Goal: Navigation & Orientation: Find specific page/section

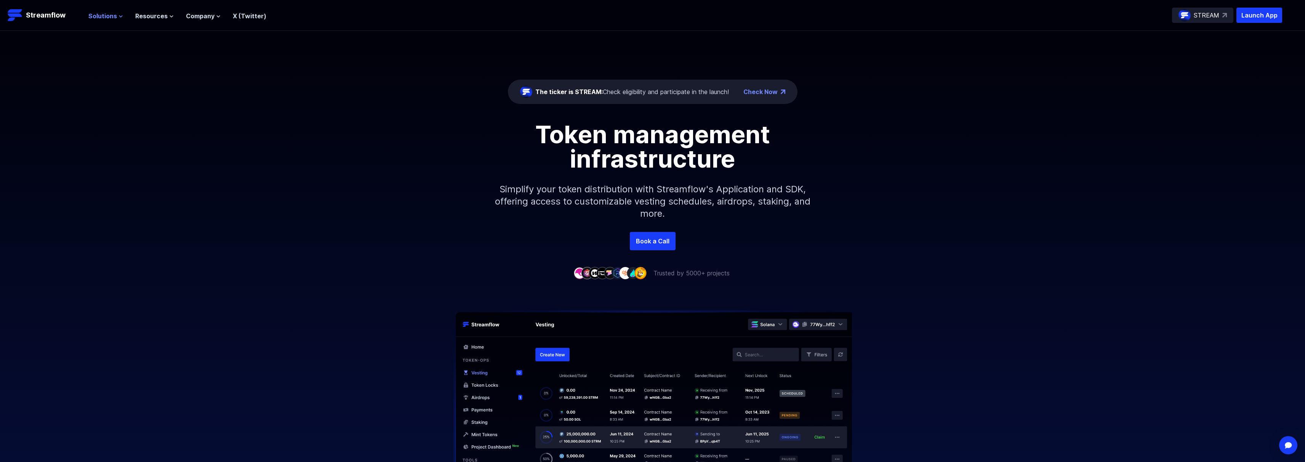
click at [112, 17] on span "Solutions" at bounding box center [102, 15] width 29 height 9
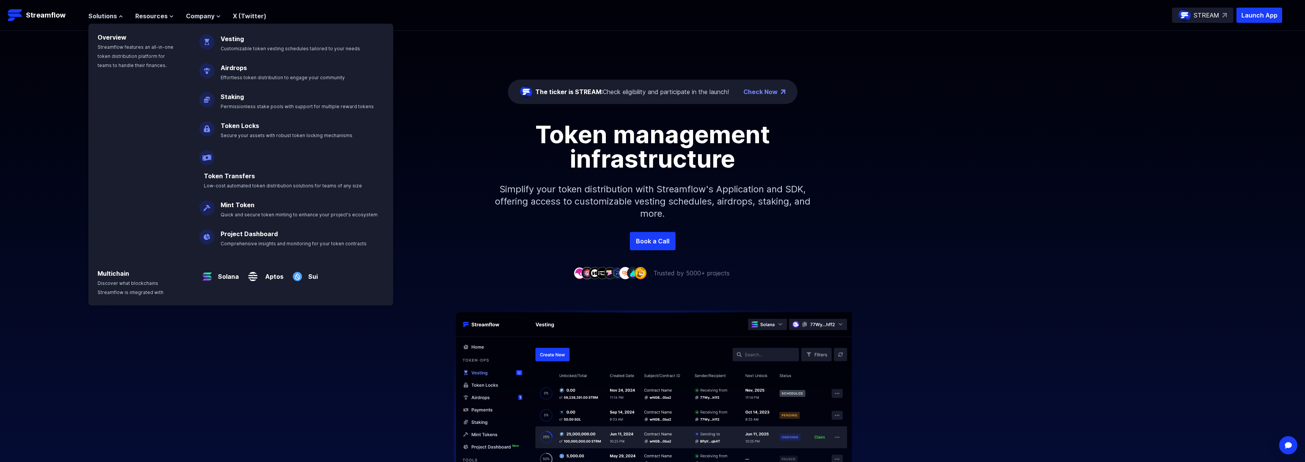
click at [198, 21] on div "Solutions Overview Streamflow features an all-in-one token distribution platfor…" at bounding box center [177, 15] width 178 height 15
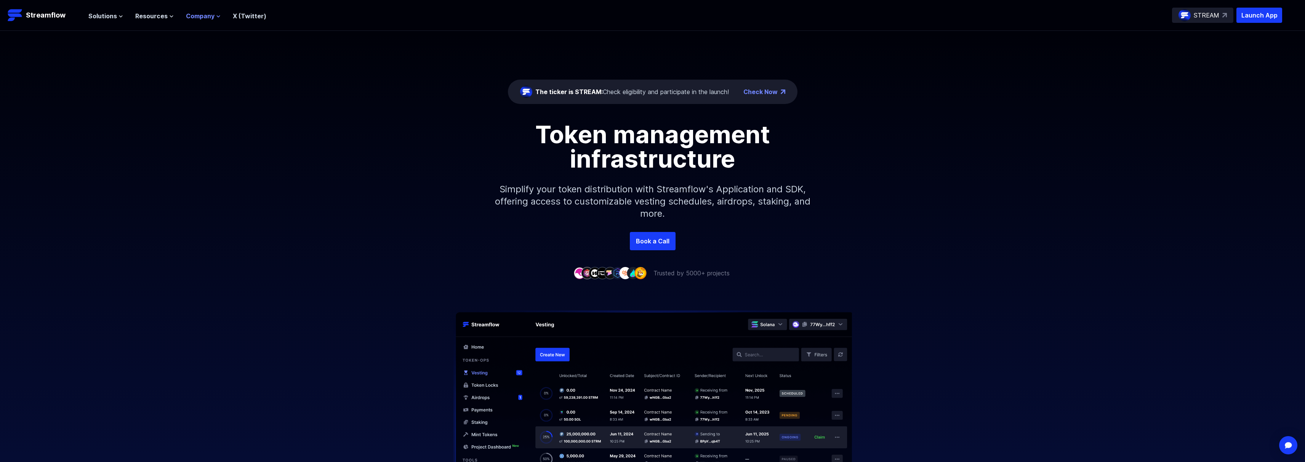
click at [199, 18] on span "Company" at bounding box center [200, 15] width 29 height 9
click at [151, 16] on span "Resources" at bounding box center [151, 15] width 32 height 9
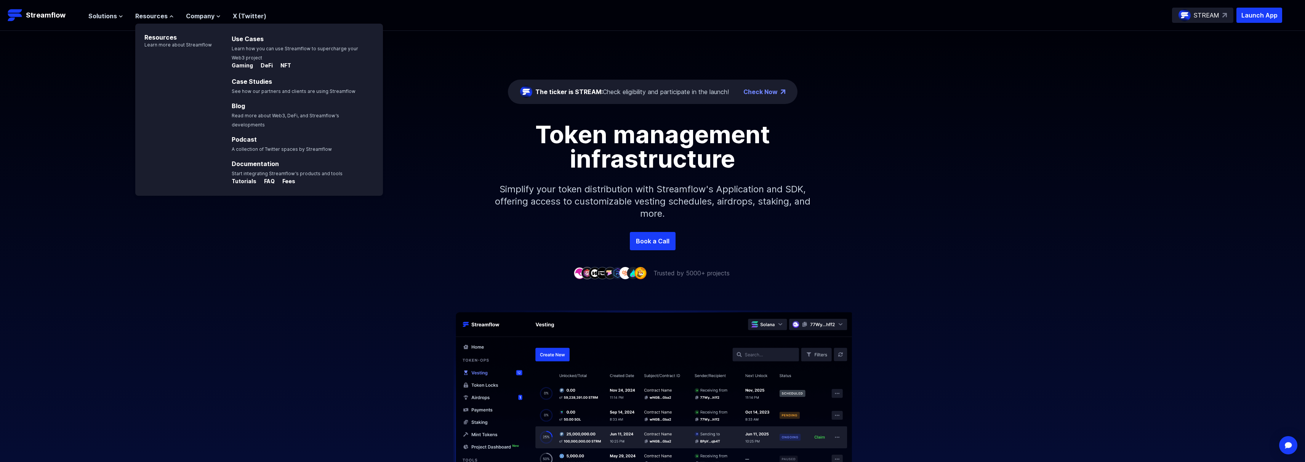
click at [1202, 12] on p "STREAM" at bounding box center [1206, 15] width 26 height 9
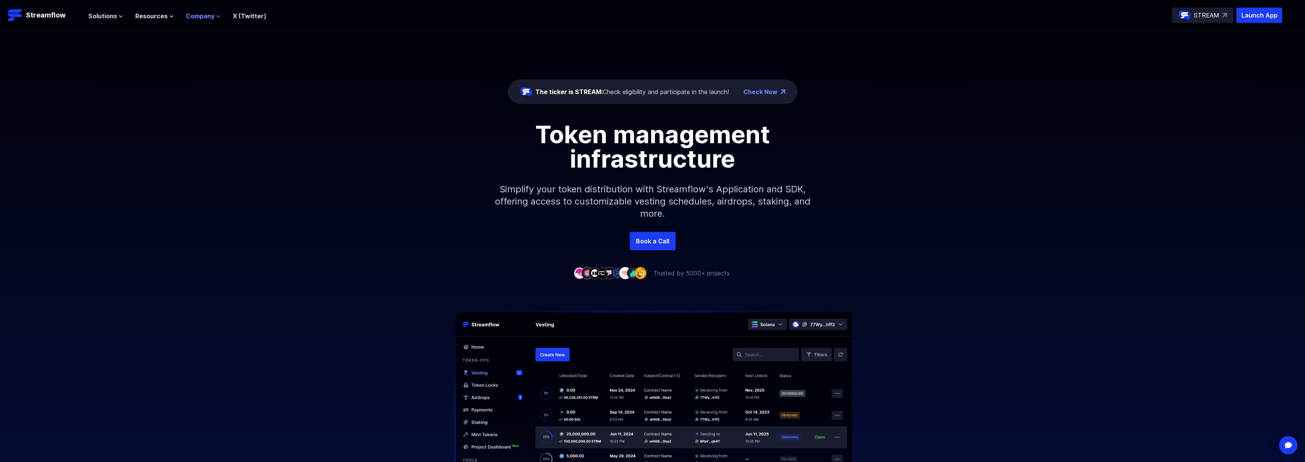
click at [201, 13] on span "Company" at bounding box center [200, 15] width 29 height 9
click at [208, 72] on link "Careers" at bounding box center [212, 70] width 25 height 8
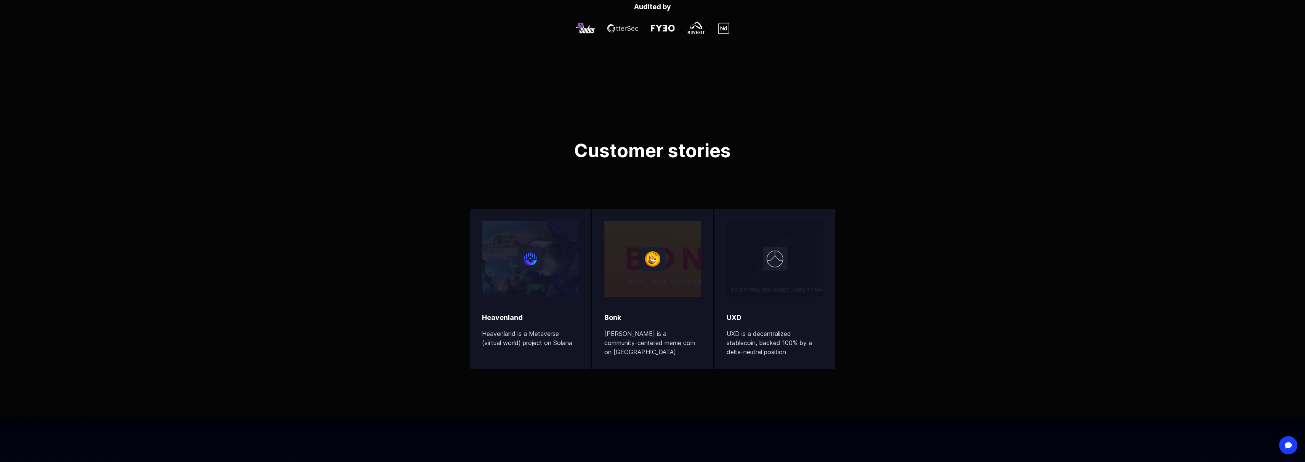
scroll to position [2713, 0]
